Goal: Information Seeking & Learning: Learn about a topic

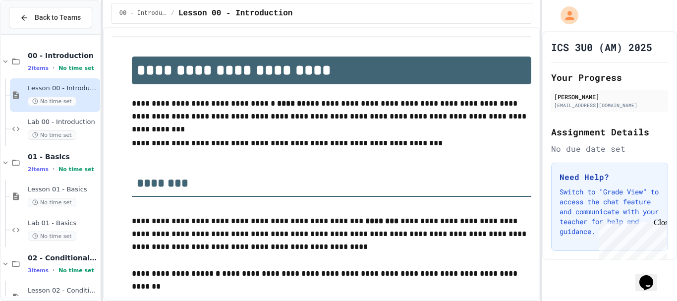
click at [65, 122] on span "Lab 00 - Introduction" at bounding box center [63, 122] width 70 height 8
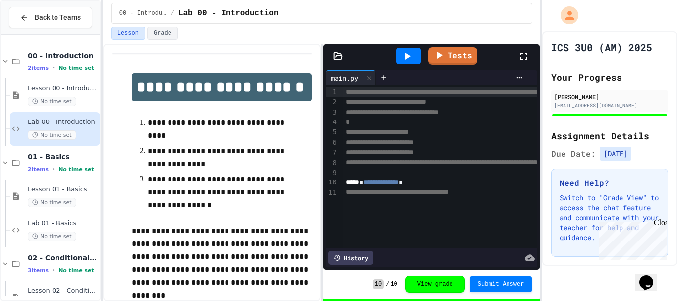
click at [261, 138] on p "**********" at bounding box center [218, 130] width 141 height 26
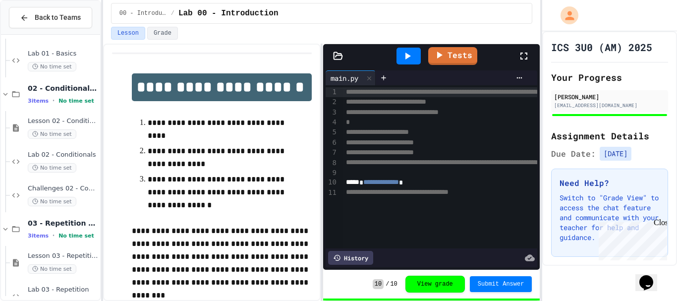
scroll to position [227, 0]
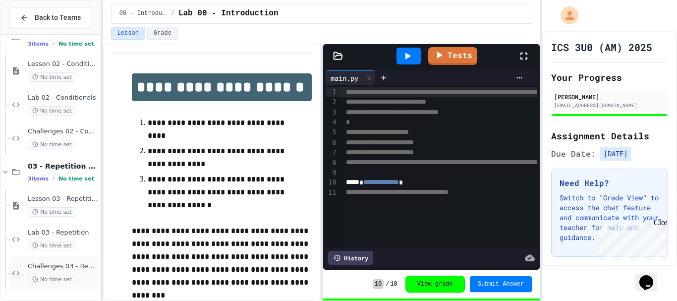
click at [35, 266] on span "Challenges 03 - Repetition" at bounding box center [63, 266] width 70 height 8
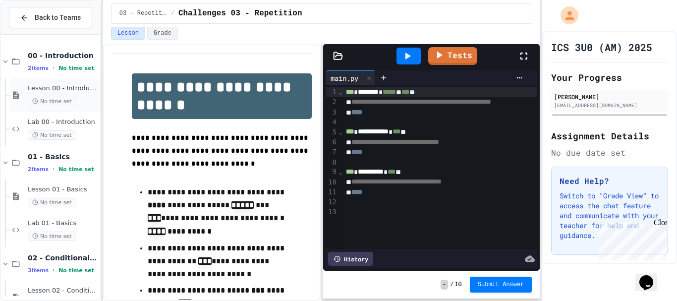
click at [78, 92] on span "Lesson 00 - Introduction" at bounding box center [63, 88] width 70 height 8
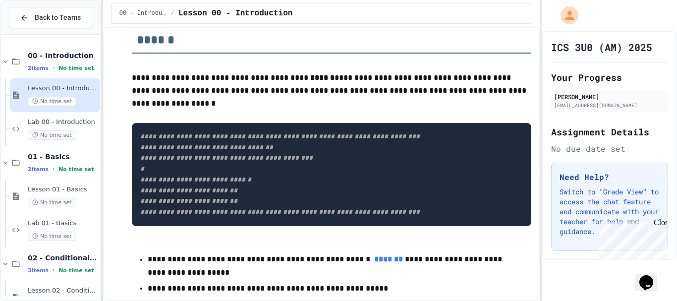
scroll to position [783, 0]
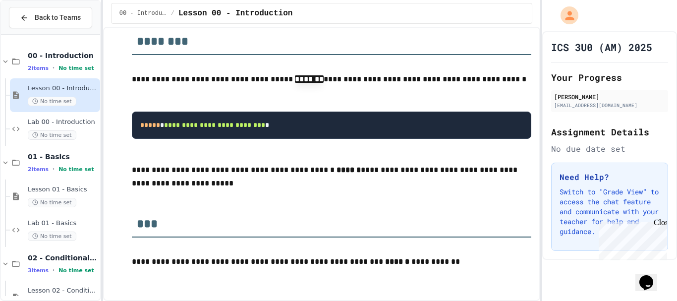
click at [295, 164] on p "**********" at bounding box center [332, 177] width 400 height 27
click at [71, 130] on div "No time set" at bounding box center [63, 134] width 70 height 9
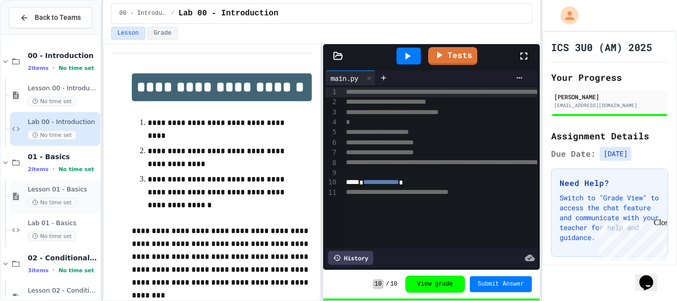
click at [48, 195] on div "Lesson 01 - Basics No time set" at bounding box center [63, 196] width 70 height 22
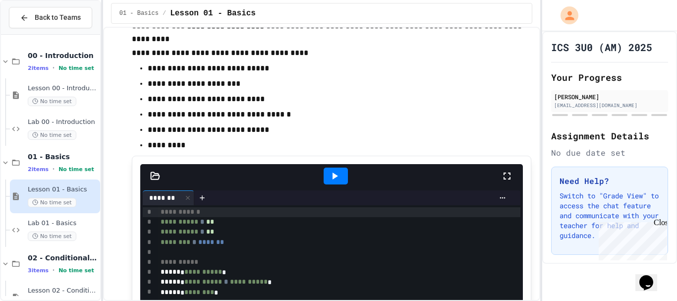
scroll to position [645, 0]
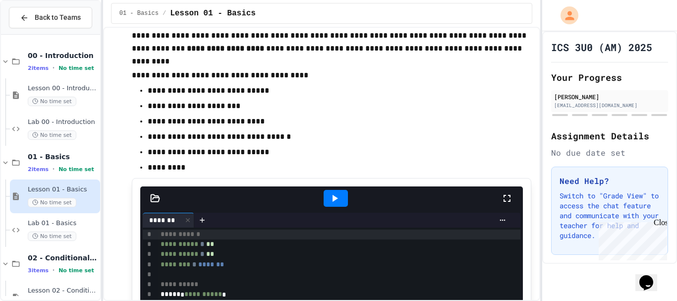
click at [346, 122] on p "**********" at bounding box center [328, 121] width 361 height 13
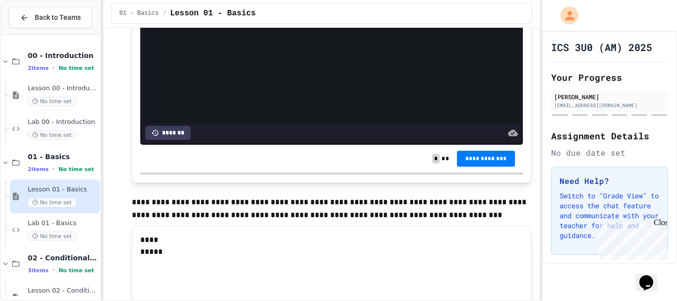
scroll to position [1240, 0]
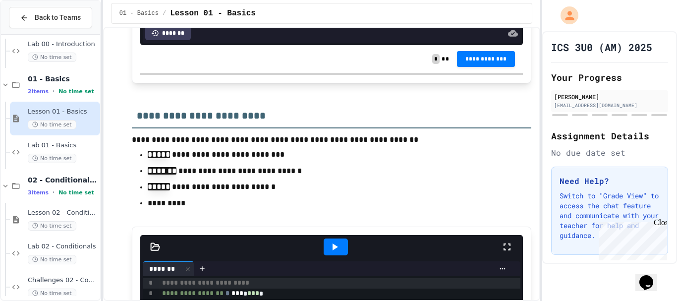
scroll to position [127, 0]
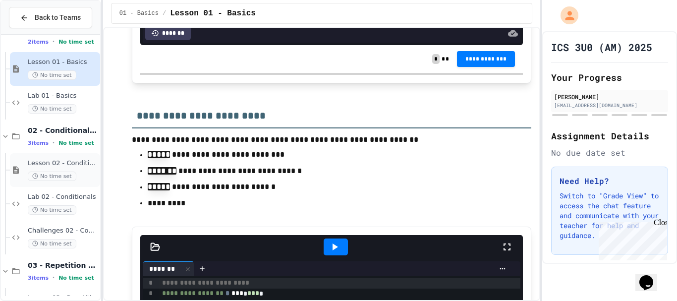
click at [77, 170] on div "Lesson 02 - Conditional Statements (if) No time set" at bounding box center [63, 170] width 70 height 22
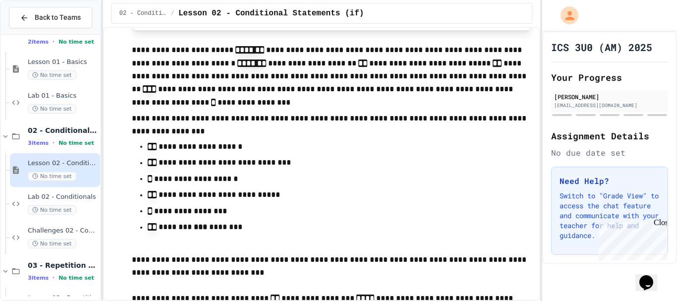
click at [132, 198] on ul "**********" at bounding box center [332, 196] width 400 height 115
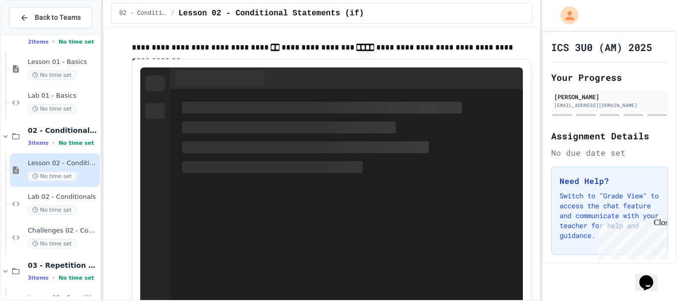
scroll to position [1041, 0]
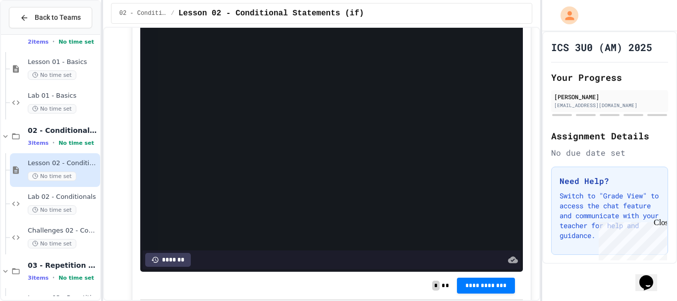
click at [135, 188] on div "**********" at bounding box center [332, 87] width 400 height 446
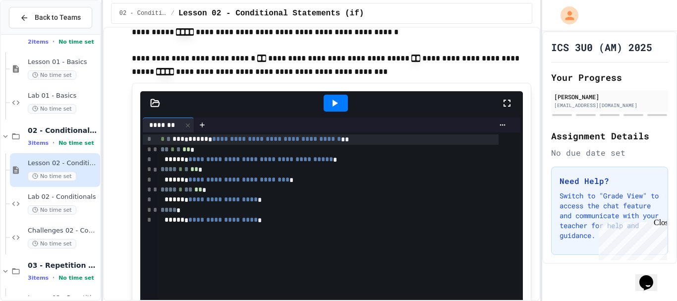
click at [121, 186] on div "**********" at bounding box center [322, 251] width 420 height 3087
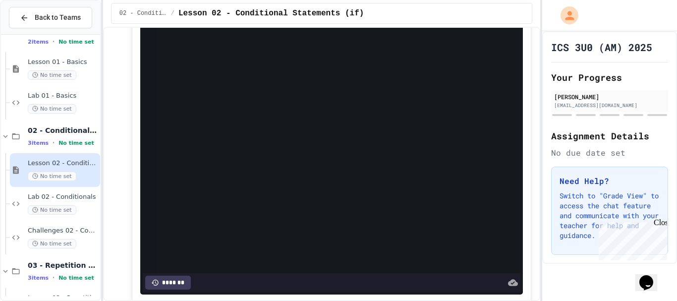
scroll to position [1785, 0]
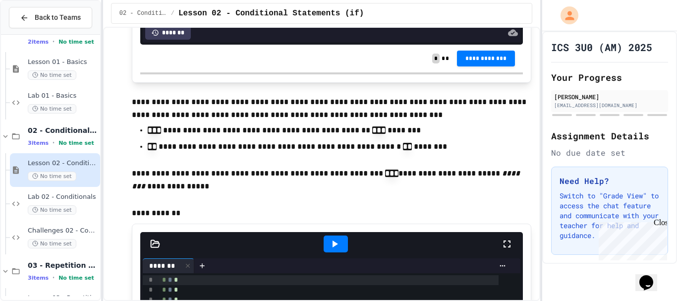
click at [73, 10] on button "Back to Teams" at bounding box center [50, 17] width 83 height 21
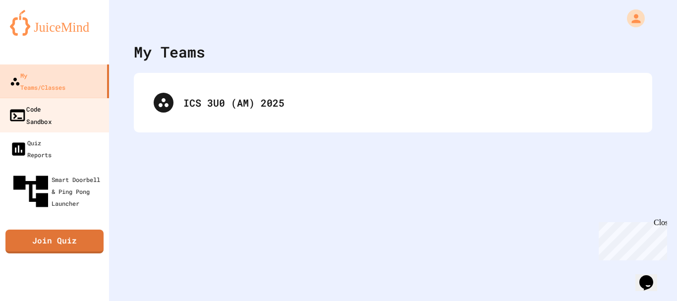
click at [95, 105] on link "Code Sandbox" at bounding box center [55, 115] width 113 height 35
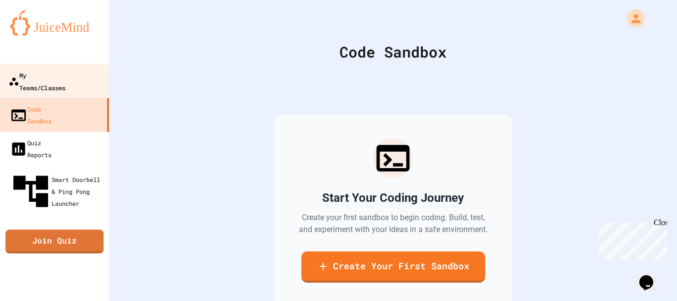
click at [46, 68] on link "My Teams/Classes" at bounding box center [55, 81] width 113 height 35
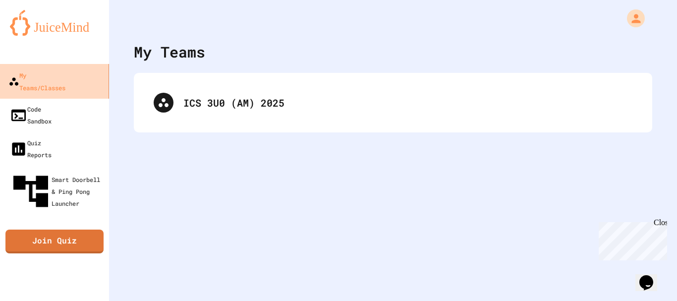
click at [51, 82] on link "My Teams/Classes" at bounding box center [55, 81] width 113 height 35
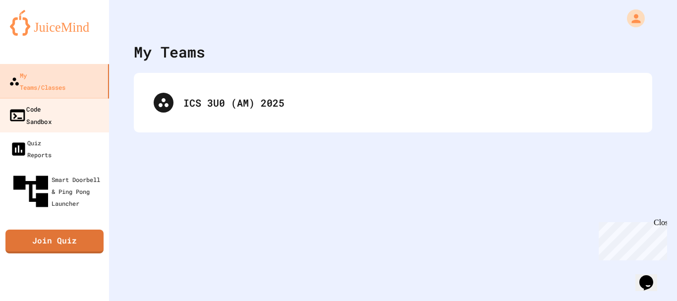
click at [52, 103] on div "Code Sandbox" at bounding box center [29, 115] width 43 height 24
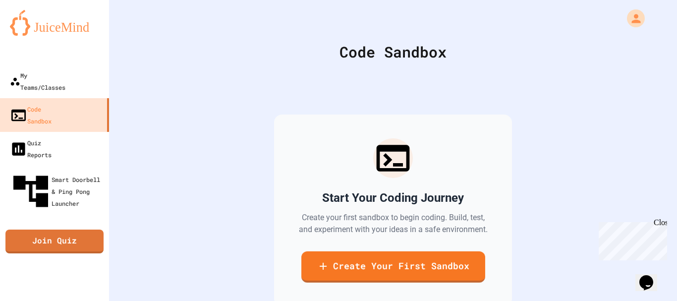
scroll to position [68, 0]
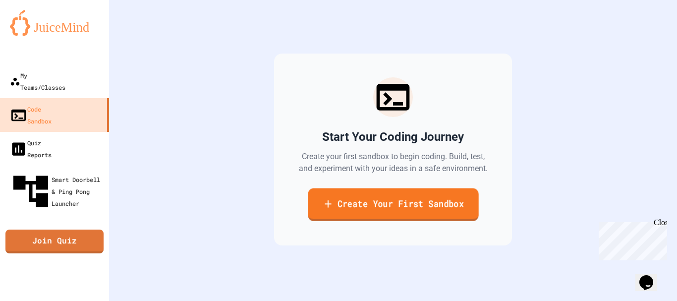
click at [373, 201] on link "Create Your First Sandbox" at bounding box center [393, 204] width 171 height 33
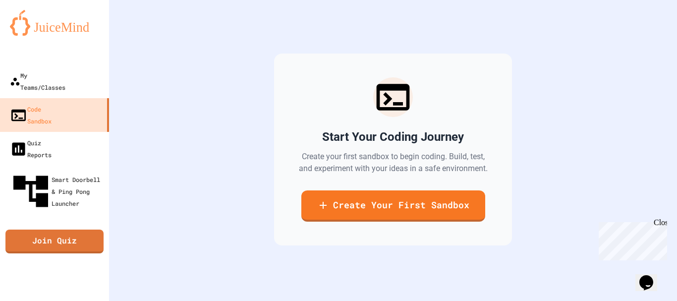
scroll to position [59, 0]
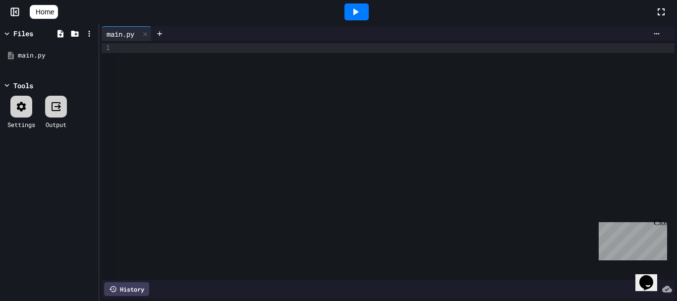
click at [243, 140] on div at bounding box center [396, 160] width 558 height 239
click at [9, 14] on div at bounding box center [15, 12] width 30 height 10
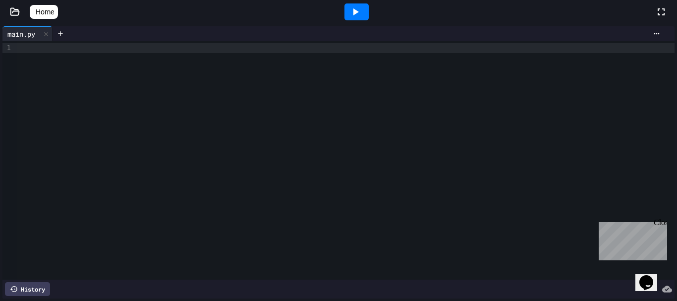
click at [53, 8] on span "Home" at bounding box center [45, 12] width 18 height 10
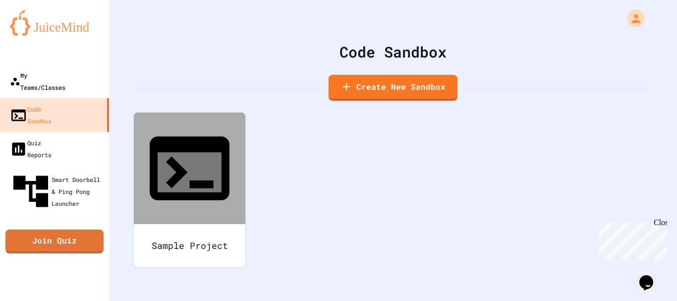
click at [61, 68] on link "My Teams/Classes" at bounding box center [54, 81] width 109 height 34
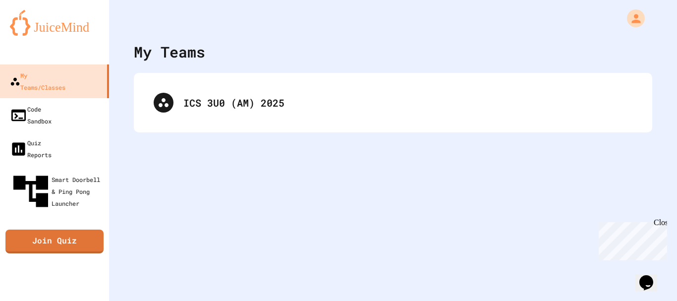
click at [239, 126] on div "ICS 3U0 (AM) 2025" at bounding box center [393, 103] width 519 height 60
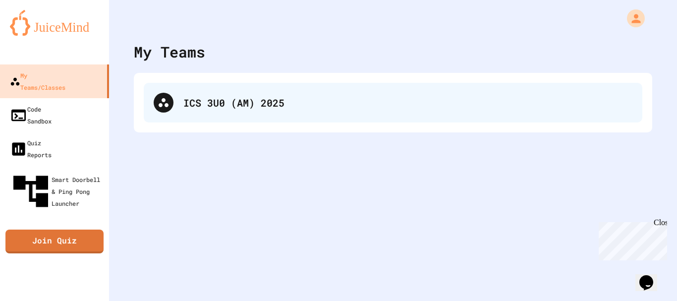
click at [230, 99] on div "ICS 3U0 (AM) 2025" at bounding box center [407, 102] width 449 height 15
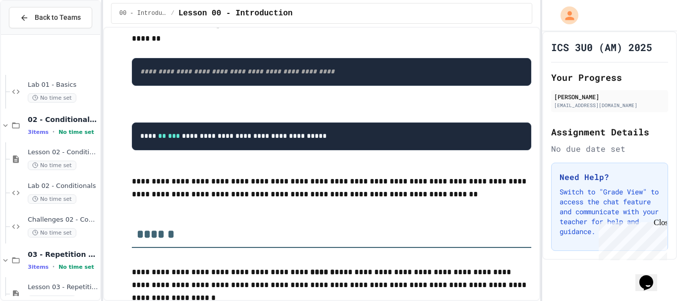
scroll to position [227, 0]
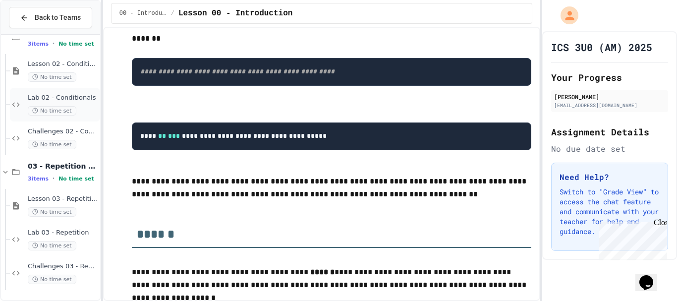
click at [58, 98] on span "Lab 02 - Conditionals" at bounding box center [63, 98] width 70 height 8
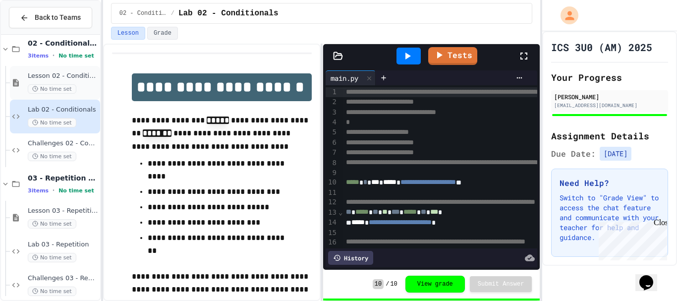
click at [45, 72] on span "Lesson 02 - Conditional Statements (if)" at bounding box center [63, 76] width 70 height 8
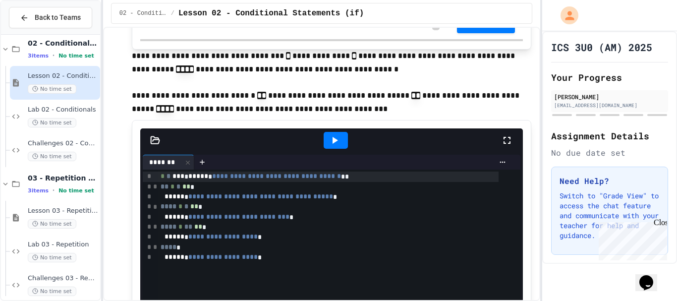
scroll to position [1240, 0]
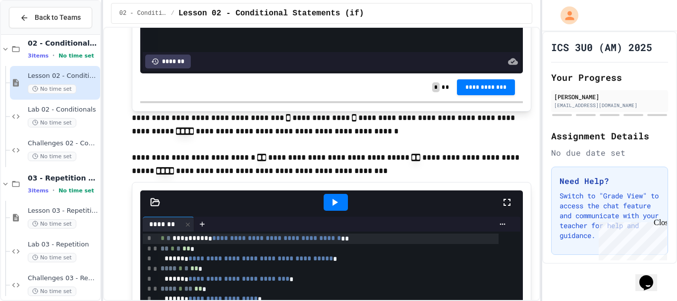
click at [339, 142] on p at bounding box center [332, 144] width 400 height 13
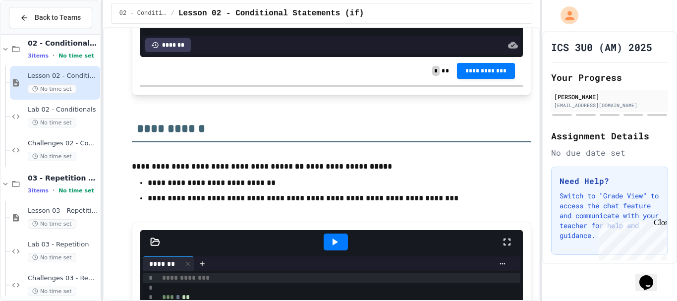
scroll to position [2349, 0]
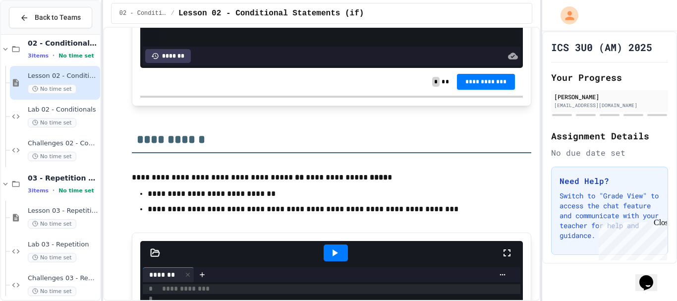
click at [357, 229] on p at bounding box center [332, 222] width 400 height 13
click at [339, 196] on p "**********" at bounding box center [328, 193] width 361 height 13
click at [351, 165] on p at bounding box center [332, 164] width 400 height 13
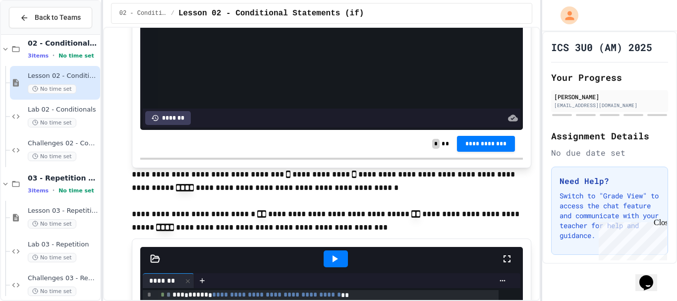
scroll to position [1308, 0]
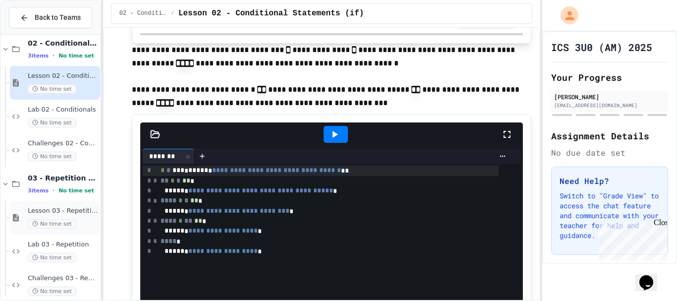
click at [62, 219] on span "No time set" at bounding box center [52, 223] width 49 height 9
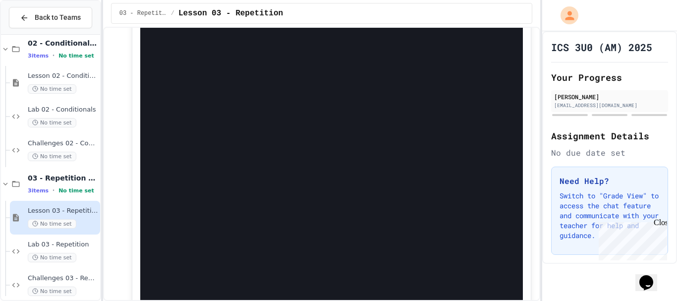
scroll to position [1091, 0]
click at [114, 187] on div "**********" at bounding box center [322, 49] width 420 height 2187
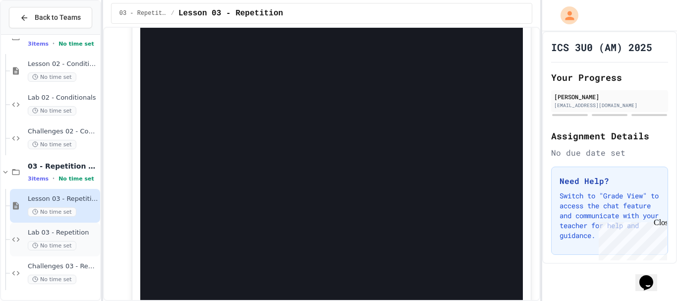
click at [75, 233] on span "Lab 03 - Repetition" at bounding box center [63, 233] width 70 height 8
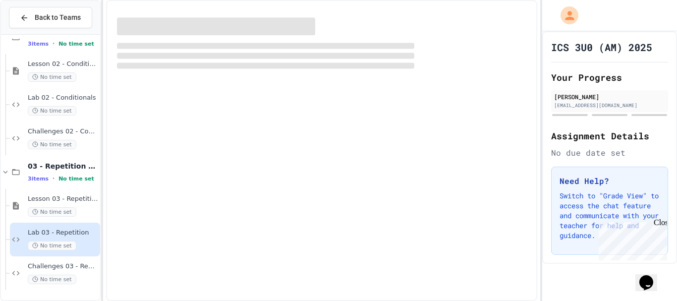
scroll to position [215, 0]
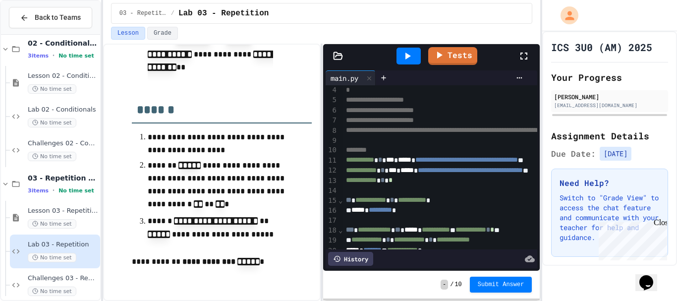
scroll to position [50, 0]
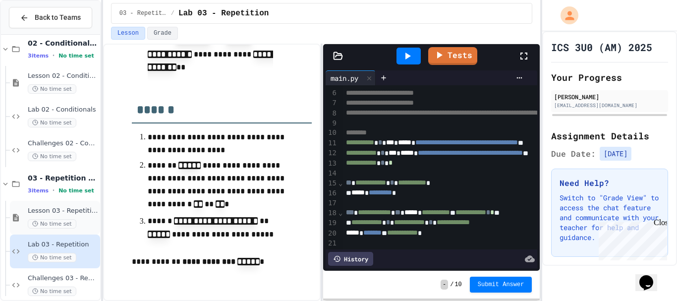
click at [53, 205] on div "Lesson 03 - Repetition No time set" at bounding box center [55, 218] width 90 height 34
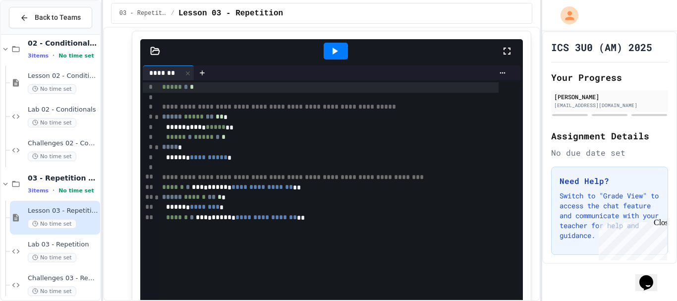
scroll to position [347, 0]
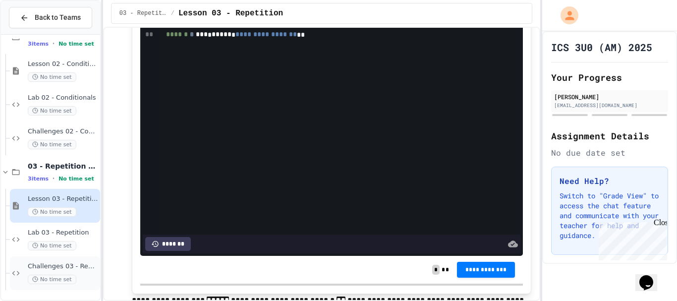
click at [68, 273] on div "Challenges 03 - Repetition No time set" at bounding box center [63, 273] width 70 height 22
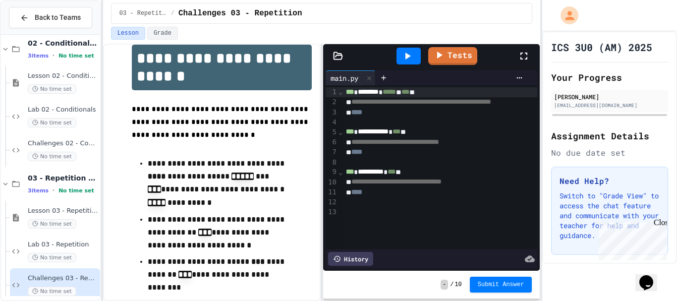
scroll to position [44, 0]
